Goal: Go to known website: Access a specific website the user already knows

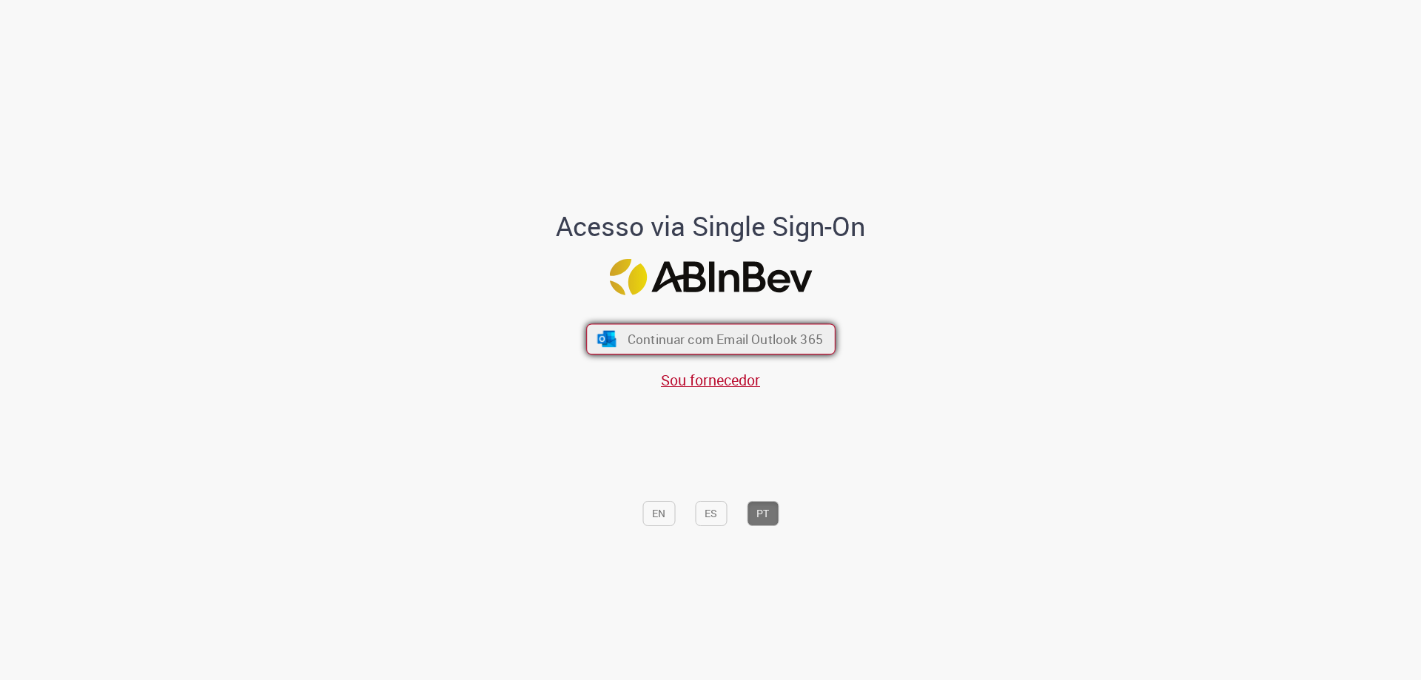
click at [721, 332] on span "Continuar com Email Outlook 365" at bounding box center [724, 339] width 195 height 17
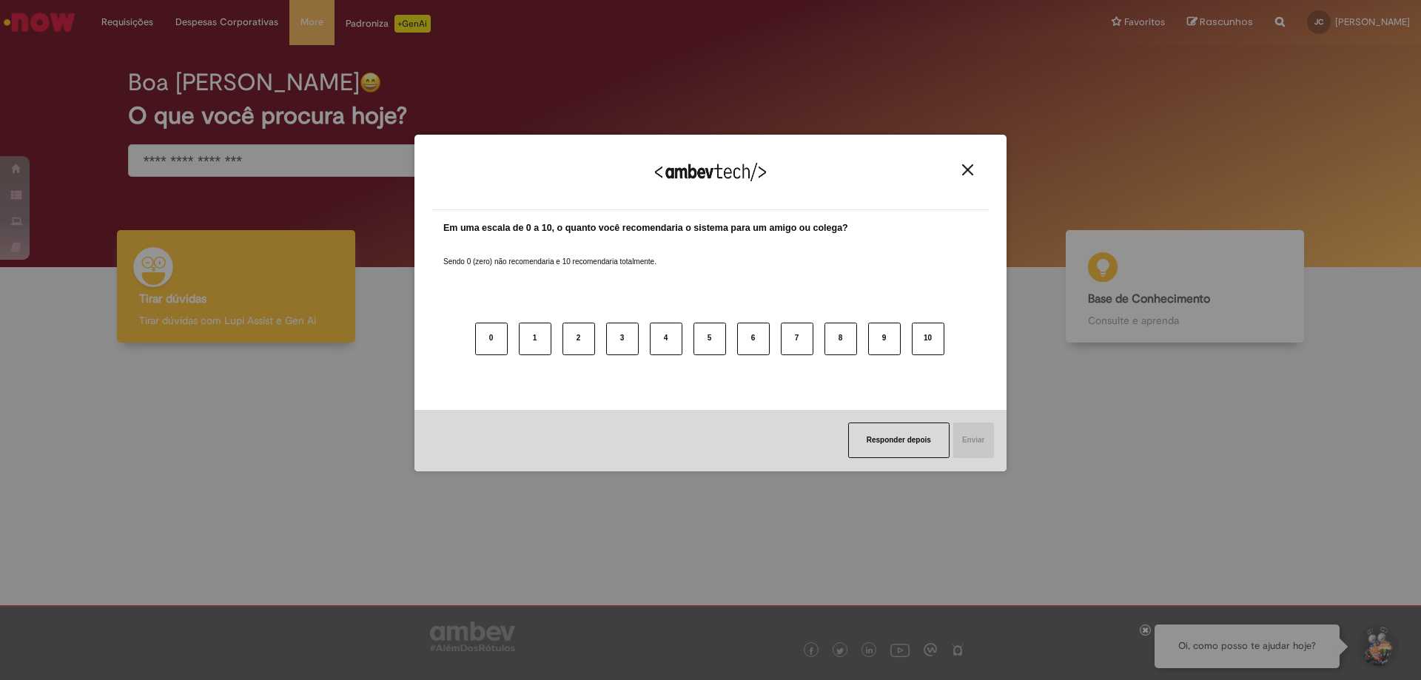
click at [969, 173] on img "Close" at bounding box center [967, 169] width 11 height 11
